Goal: Information Seeking & Learning: Find specific fact

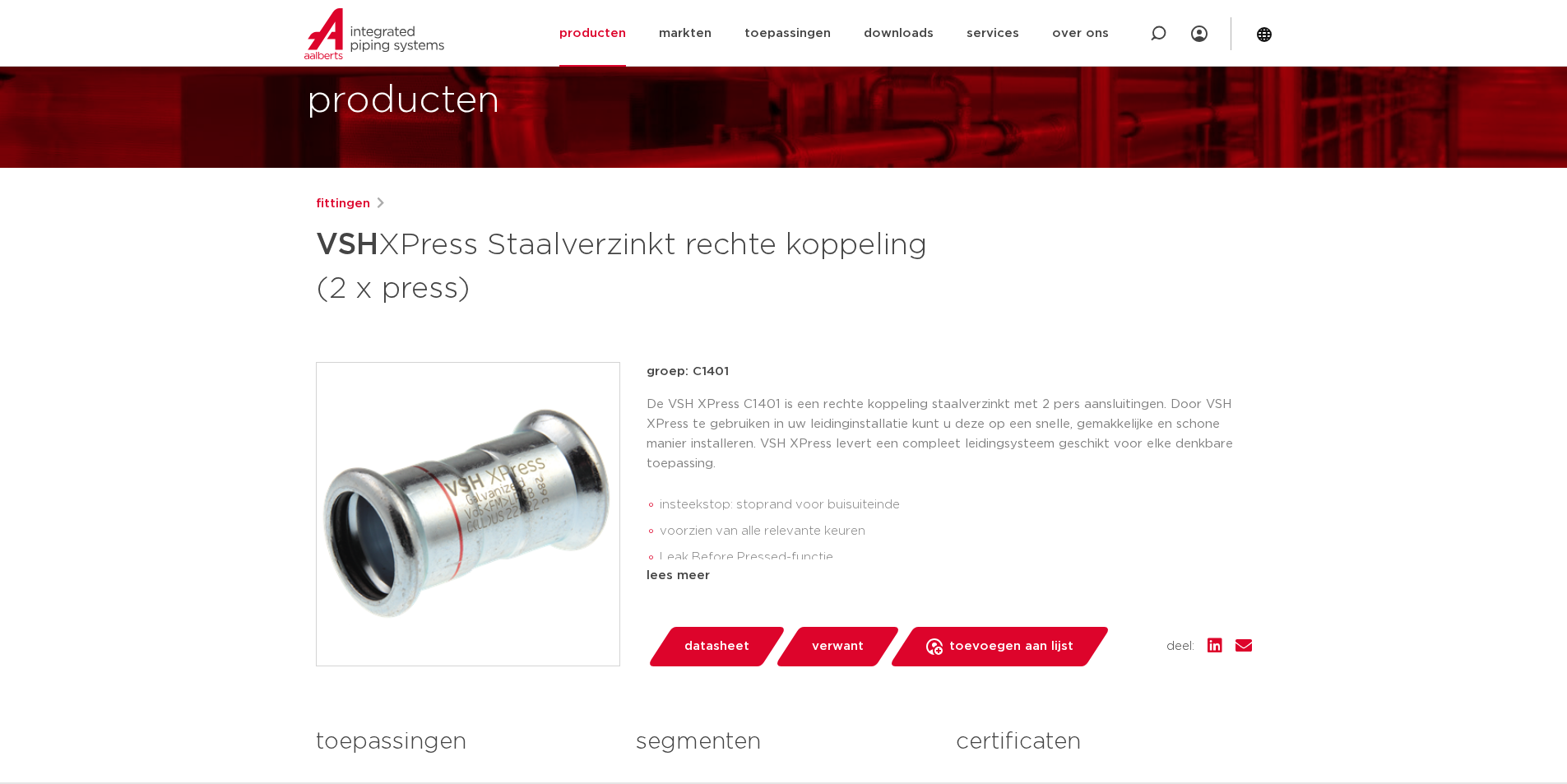
scroll to position [82, 0]
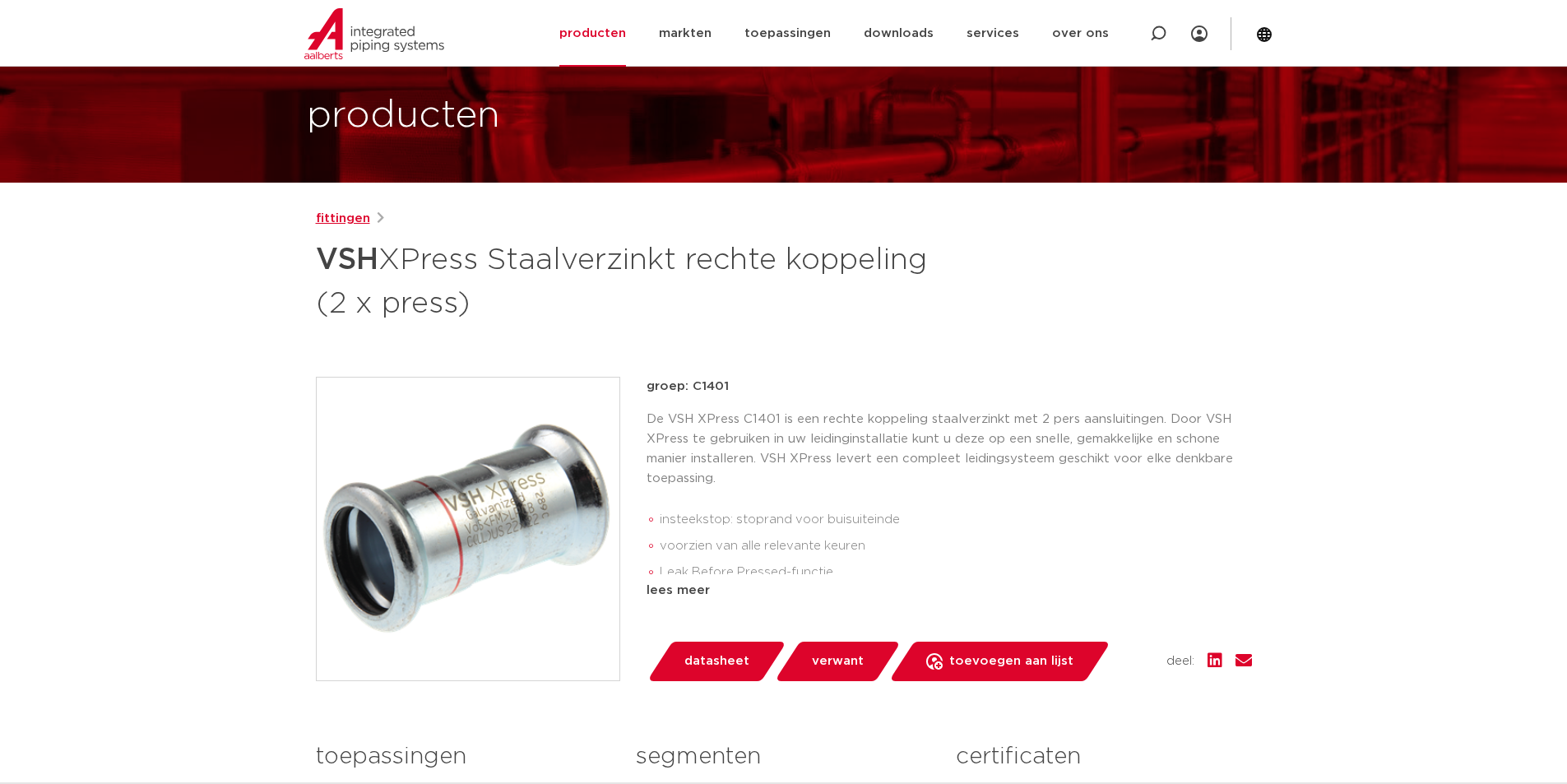
click at [357, 220] on link "fittingen" at bounding box center [342, 219] width 54 height 20
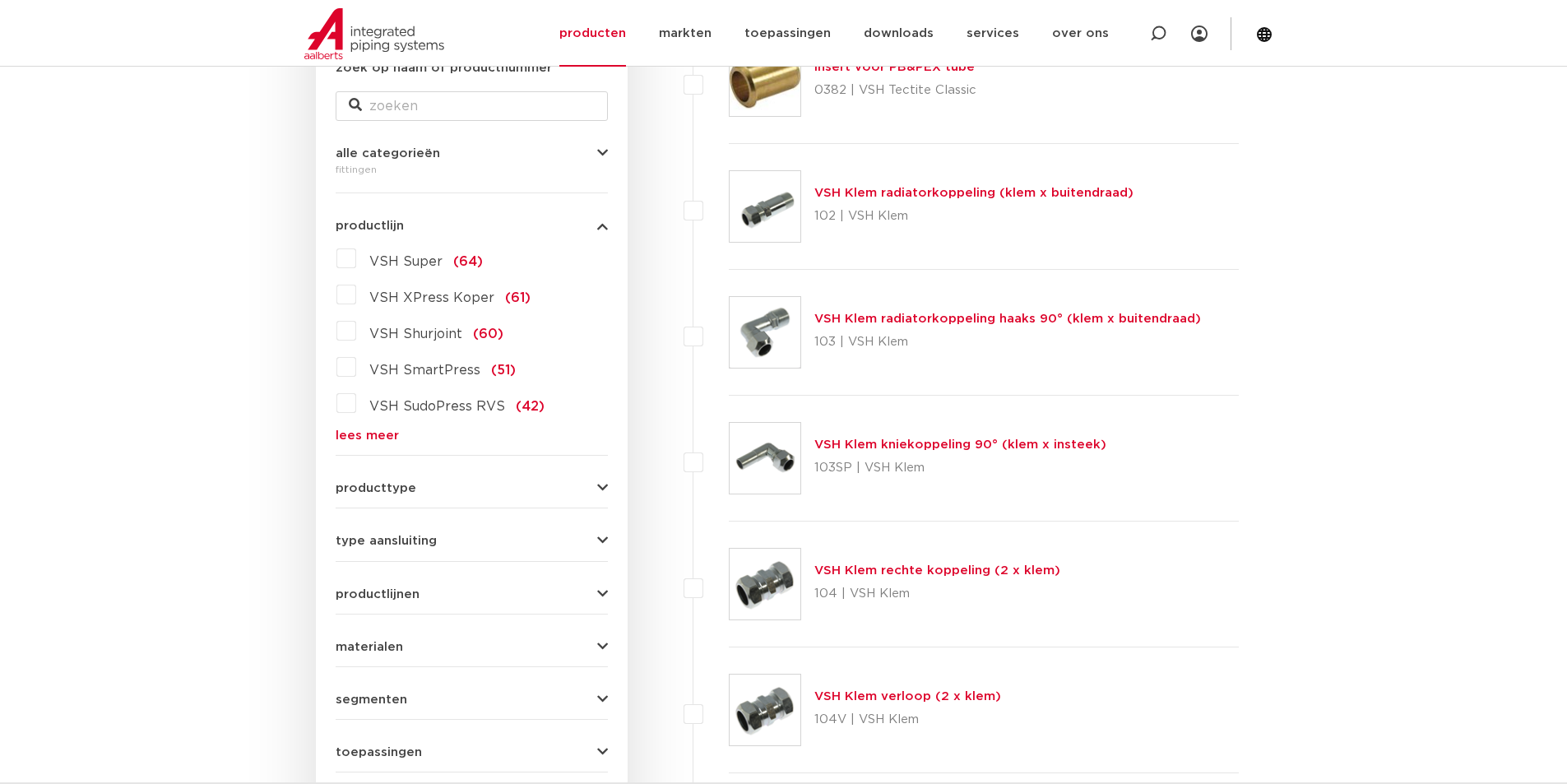
scroll to position [329, 0]
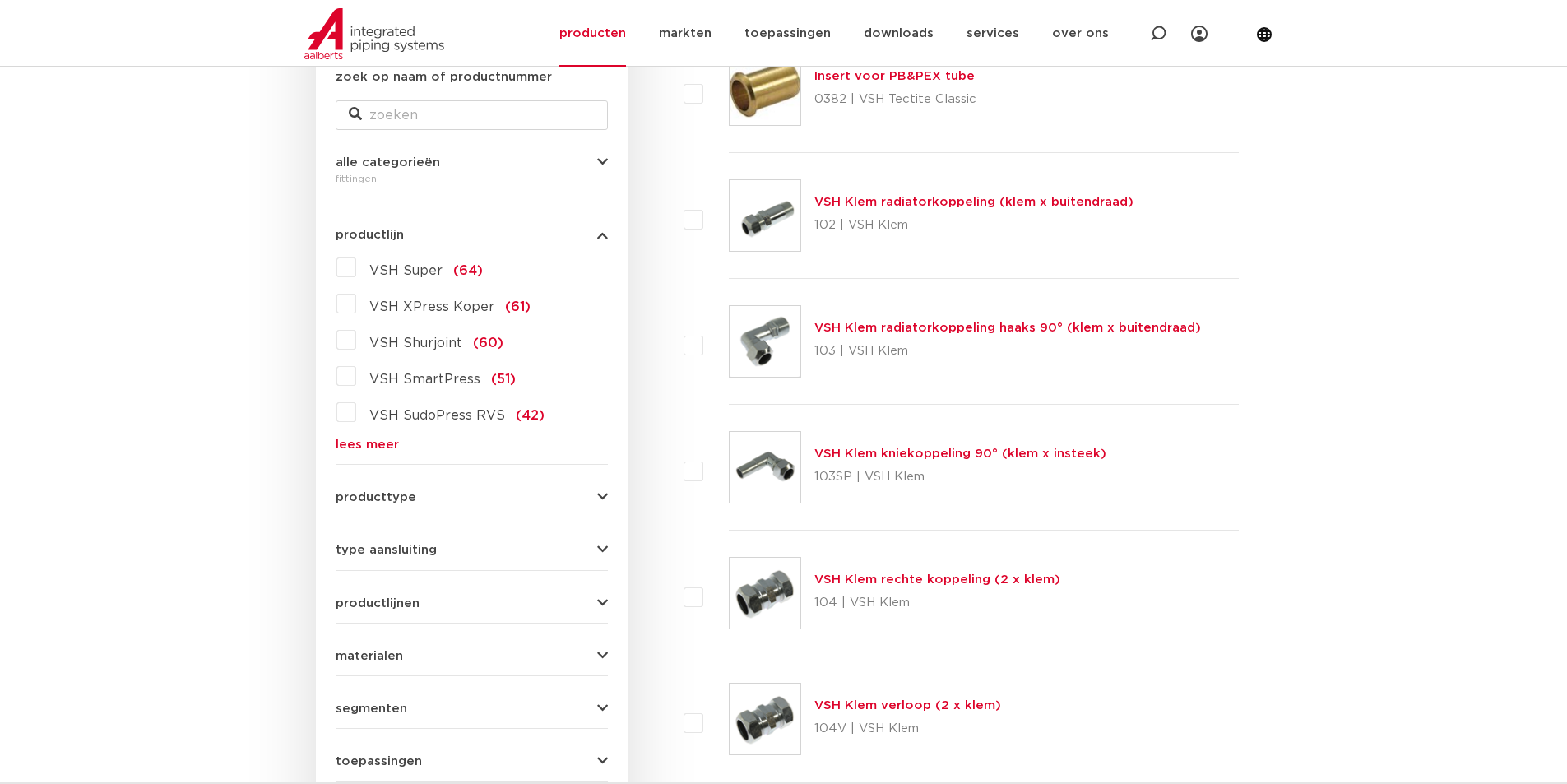
click at [362, 441] on link "lees meer" at bounding box center [471, 444] width 272 height 12
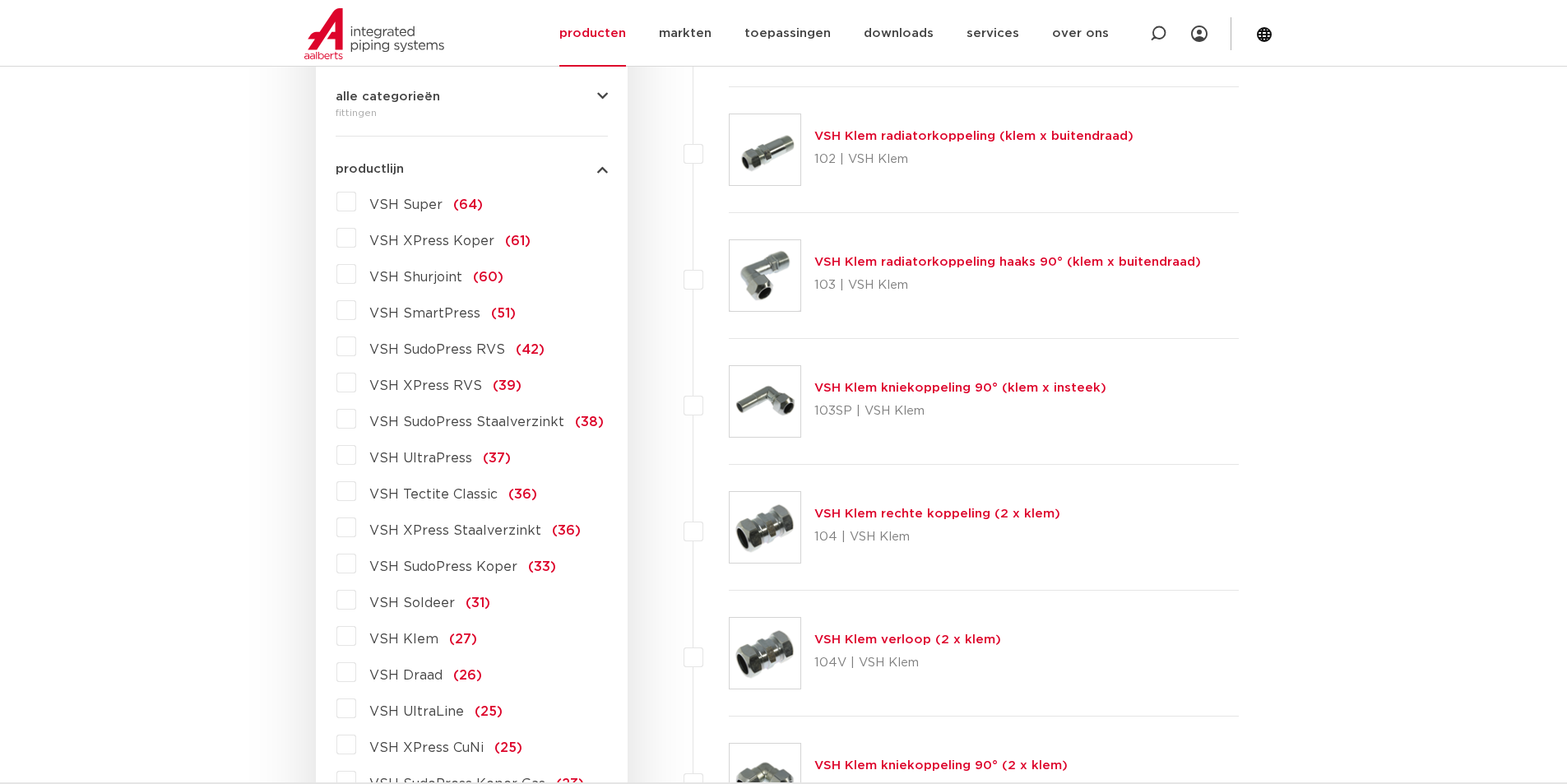
scroll to position [576, 0]
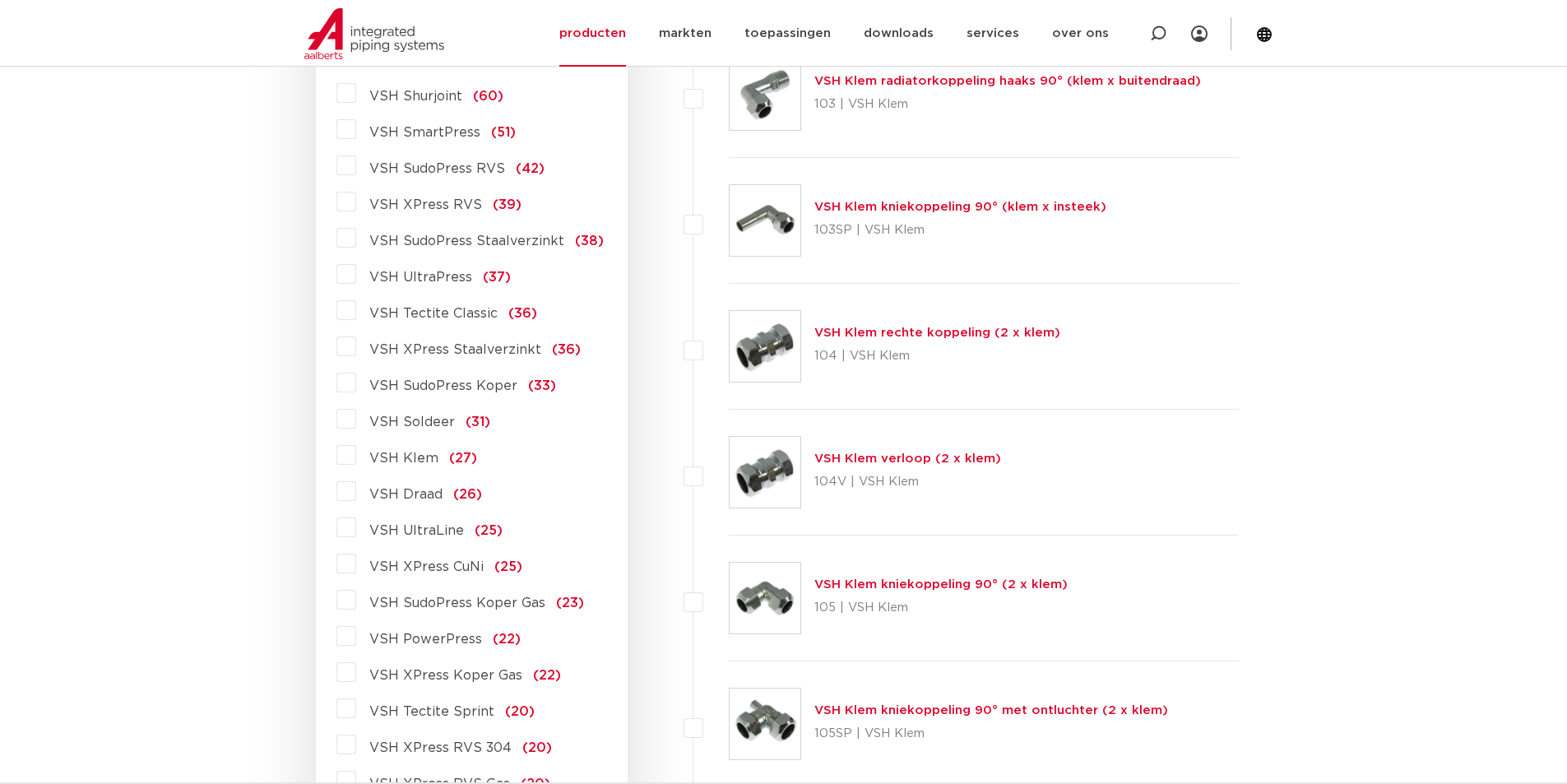
click at [336, 347] on div "VSH Super (64) VSH XPress Koper (61) VSH Shurjoint (60) VSH SmartPress (51) VSH…" at bounding box center [471, 759] width 272 height 1502
click at [356, 347] on label "VSH XPress Staalverzinkt (36)" at bounding box center [469, 346] width 225 height 26
click at [0, 0] on input "VSH XPress Staalverzinkt (36)" at bounding box center [0, 0] width 0 height 0
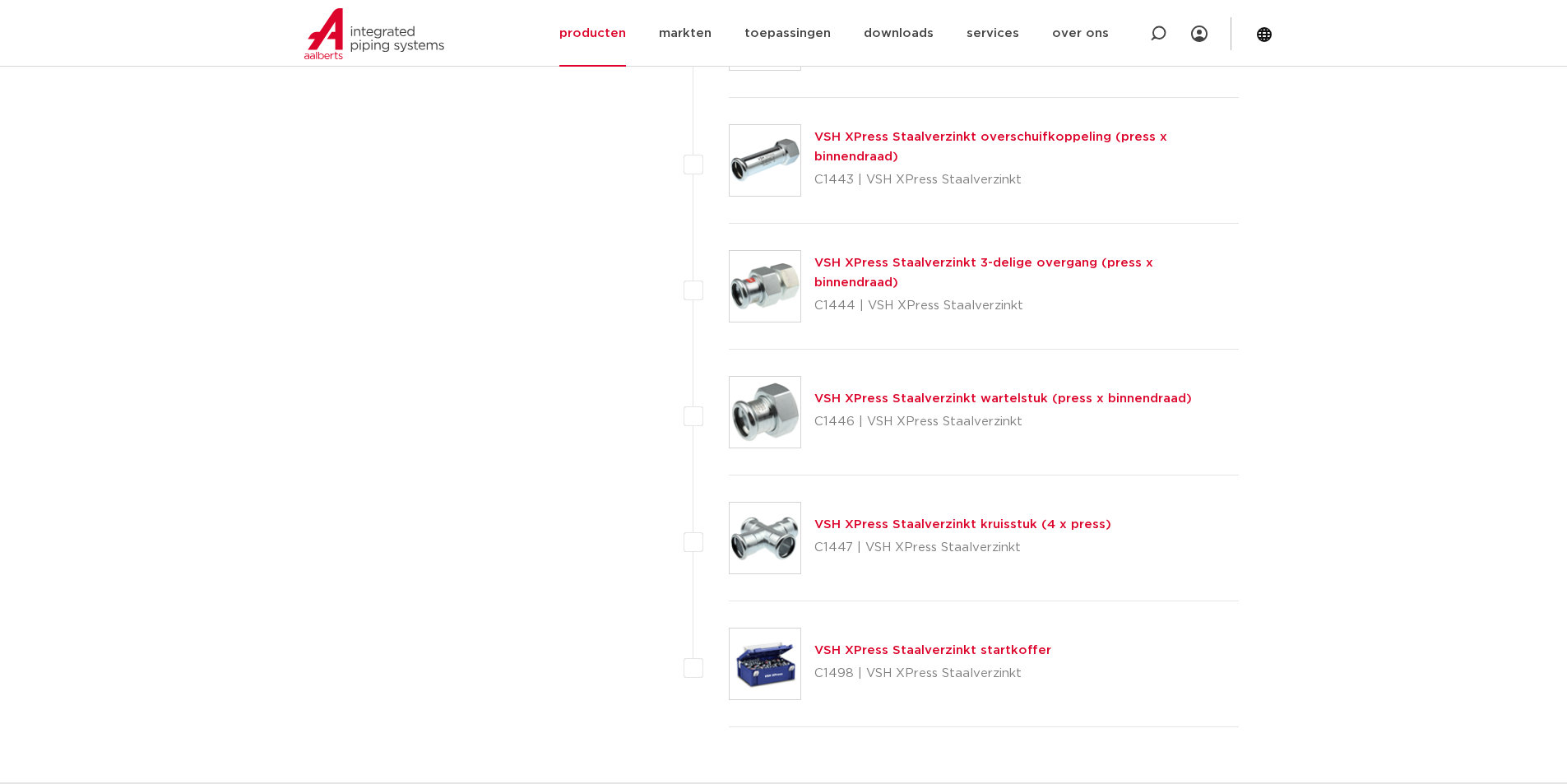
scroll to position [4194, 0]
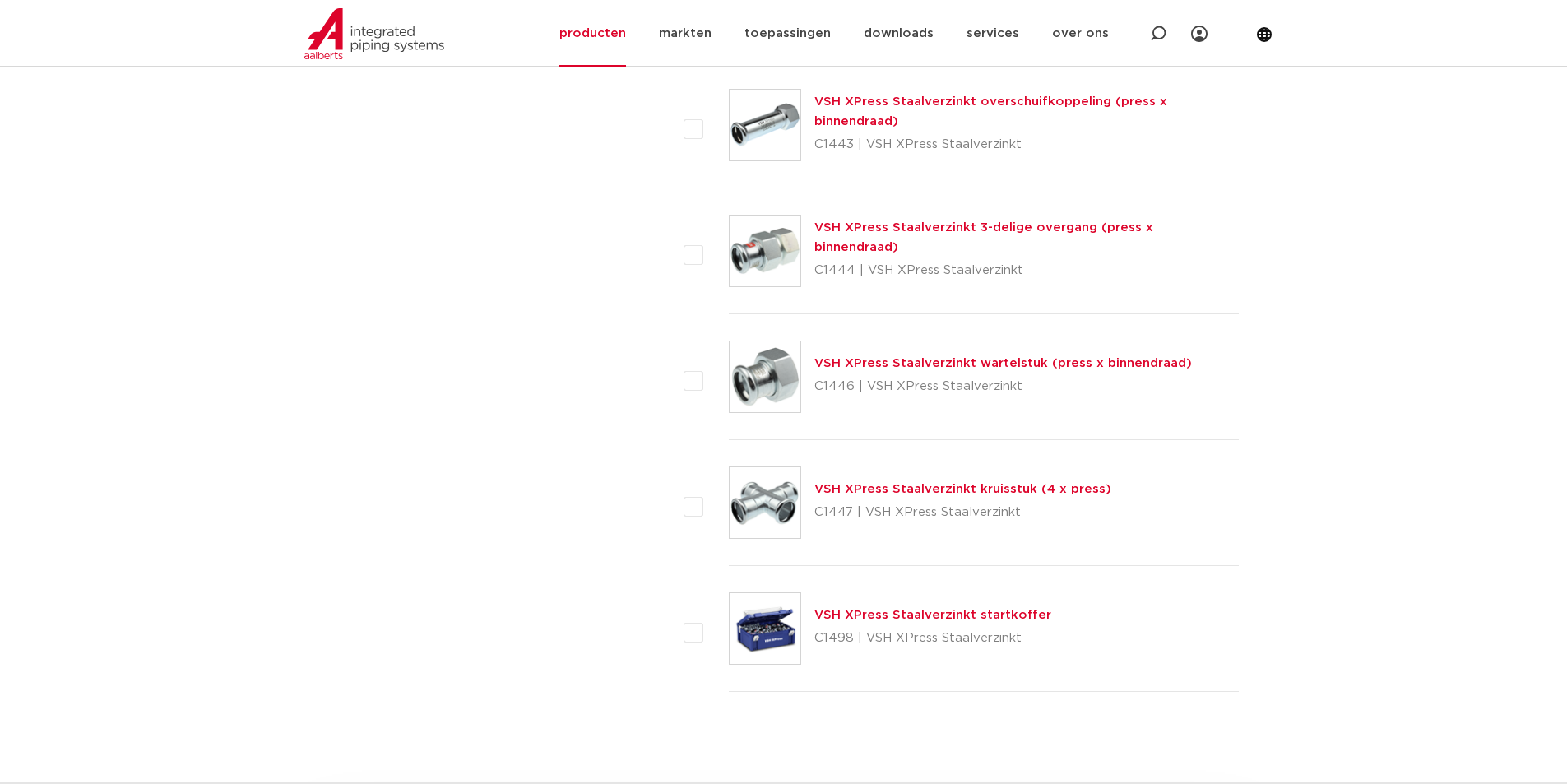
click at [986, 360] on link "VSH XPress Staalverzinkt wartelstuk (press x binnendraad)" at bounding box center [1003, 363] width 378 height 12
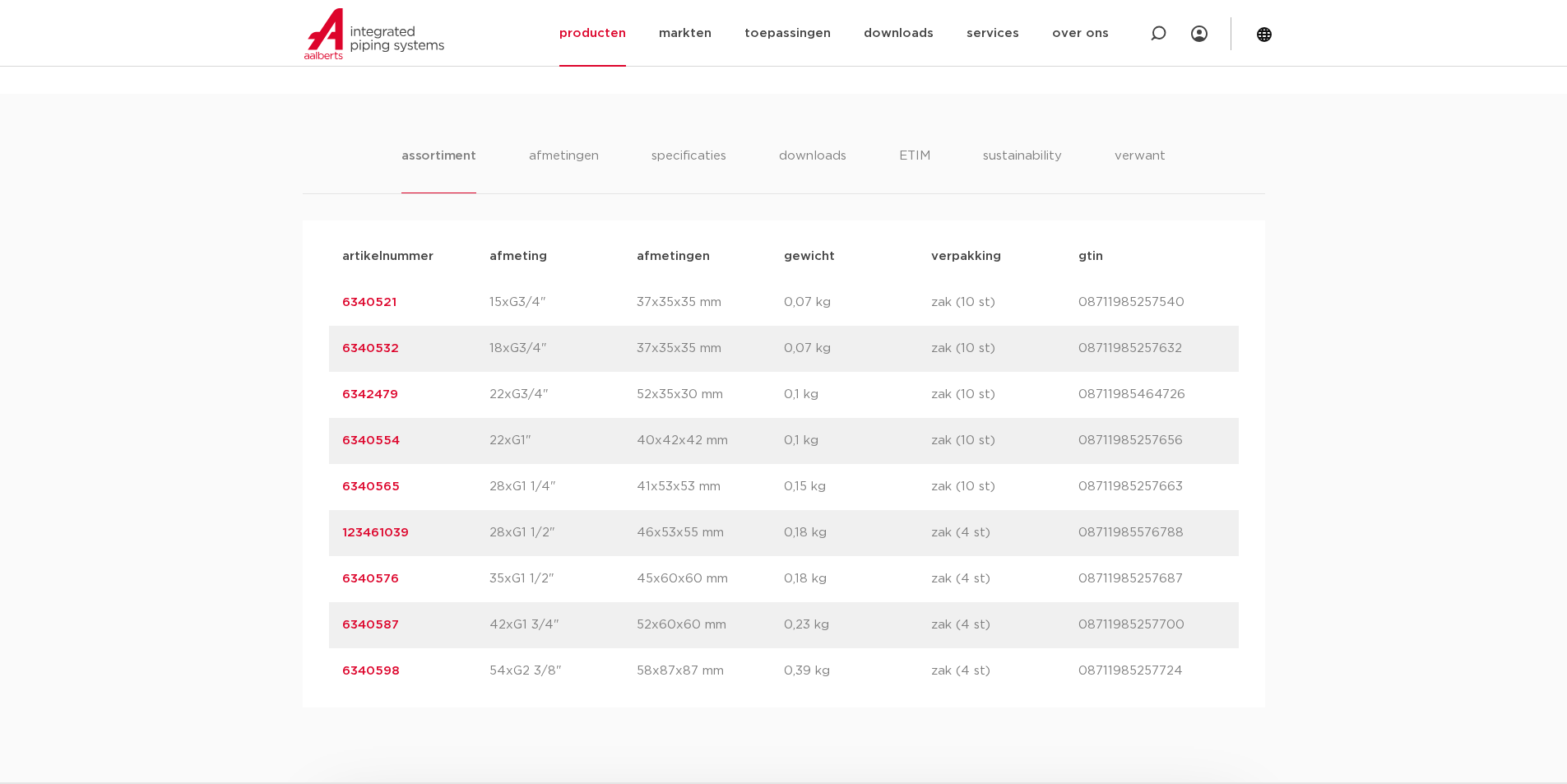
scroll to position [987, 0]
drag, startPoint x: 430, startPoint y: 397, endPoint x: 346, endPoint y: 394, distance: 84.1
click at [346, 394] on p "6342479" at bounding box center [416, 392] width 147 height 20
copy link "6342479"
drag, startPoint x: 416, startPoint y: 440, endPoint x: 354, endPoint y: 392, distance: 78.4
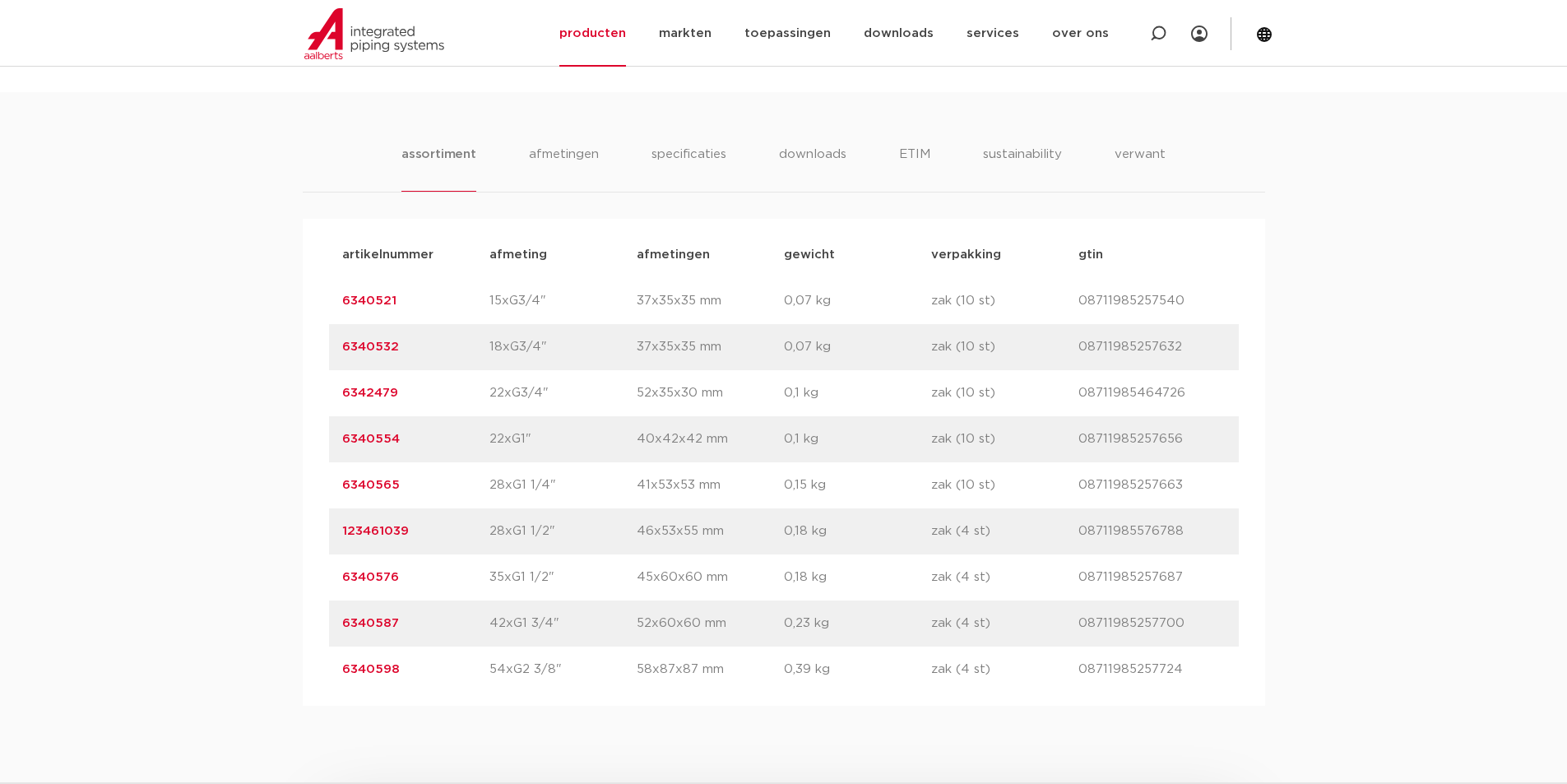
click at [338, 436] on div "artikelnummer 6340554 afmeting 22xG1" afmetingen 40x42x42 mm gewicht 0,1 kg ver…" at bounding box center [784, 438] width 910 height 46
copy link "6340554"
